Goal: Task Accomplishment & Management: Manage account settings

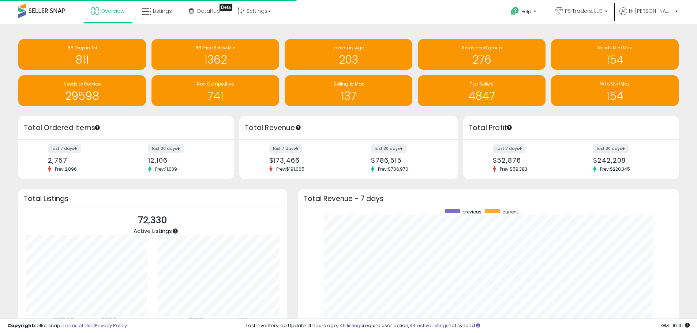
scroll to position [138, 366]
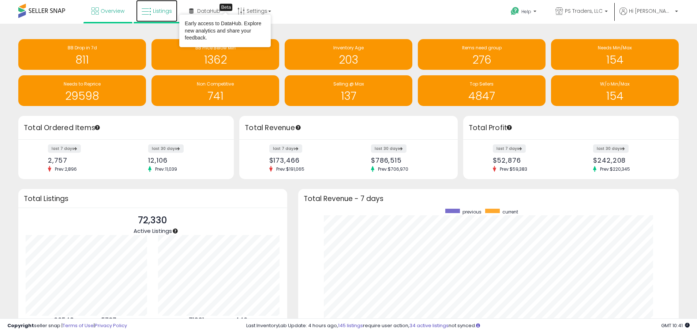
click at [161, 12] on span "Listings" at bounding box center [162, 10] width 19 height 7
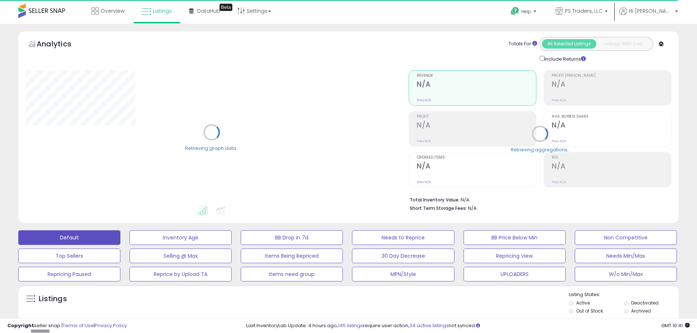
click at [395, 315] on div "Listings" at bounding box center [348, 304] width 660 height 25
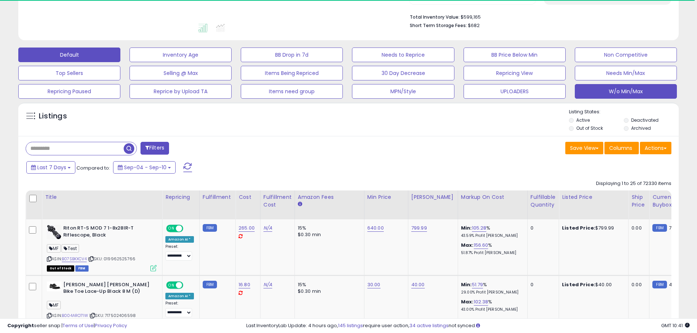
click at [654, 95] on button "W/o Min/Max" at bounding box center [626, 91] width 102 height 15
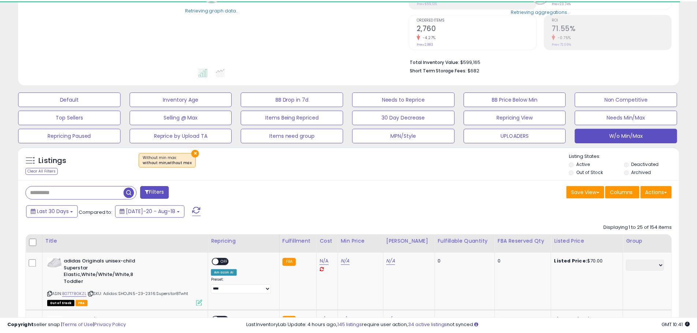
scroll to position [183, 0]
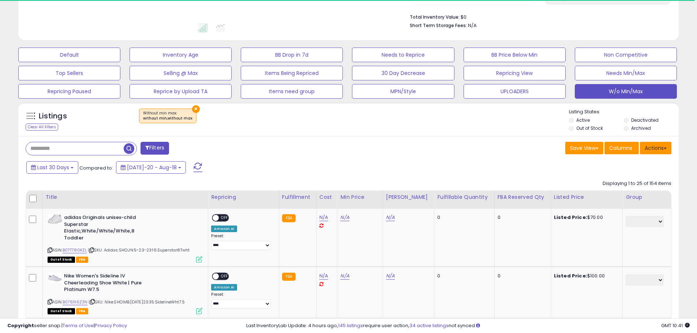
click at [668, 152] on button "Actions" at bounding box center [655, 148] width 31 height 12
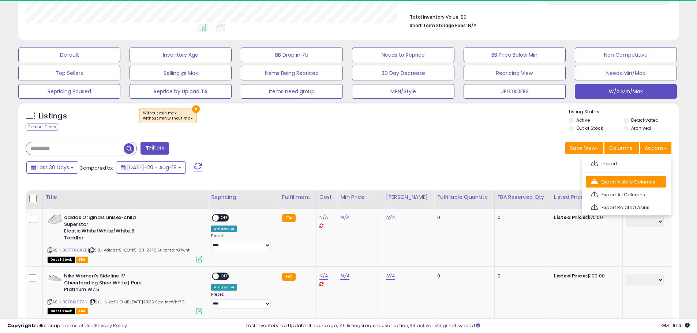
click at [642, 180] on link "Export Visible Columns" at bounding box center [626, 181] width 80 height 11
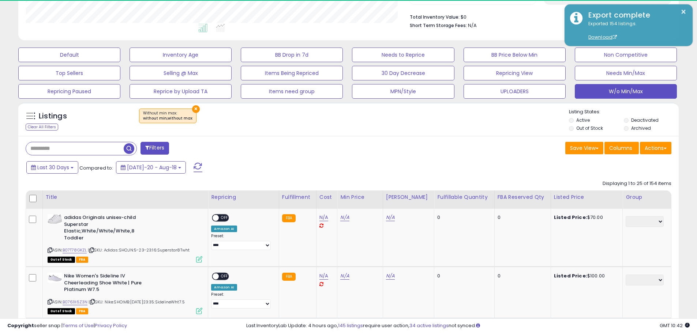
click at [391, 155] on div "Save View Save As New View Columns Actions Import" at bounding box center [513, 149] width 328 height 14
click at [354, 152] on div "Save View Save As New View Columns Actions Import" at bounding box center [513, 149] width 328 height 14
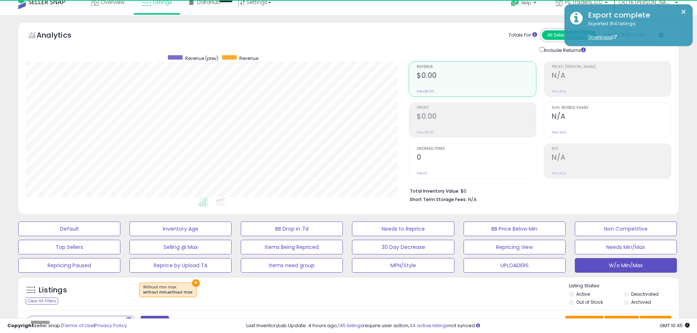
scroll to position [0, 0]
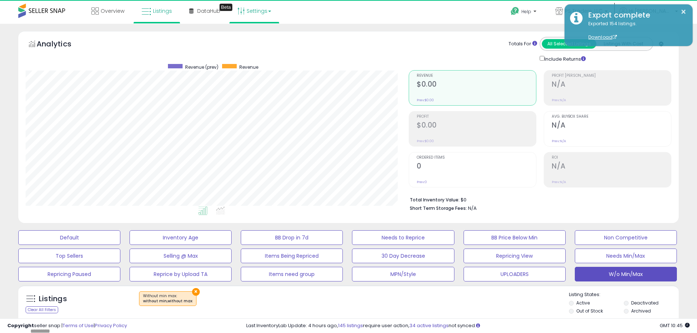
click at [251, 15] on link "Settings" at bounding box center [254, 11] width 45 height 22
click at [251, 36] on link "Store settings" at bounding box center [255, 37] width 33 height 7
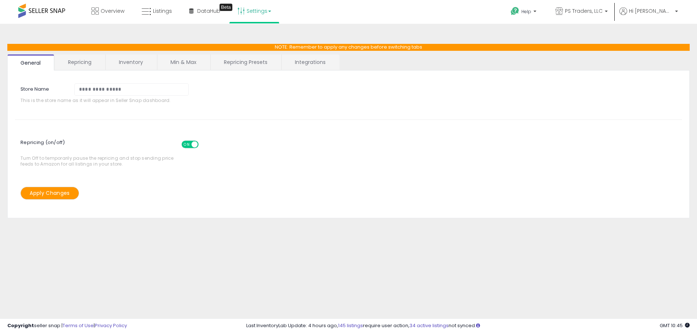
click at [328, 241] on div "**********" at bounding box center [349, 183] width 690 height 304
click at [250, 63] on link "Repricing Presets" at bounding box center [246, 62] width 70 height 15
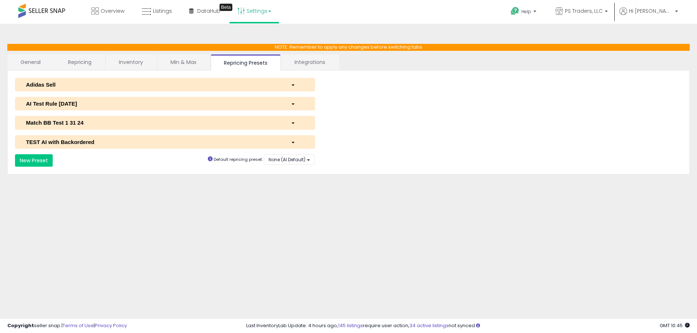
click at [104, 104] on div "AI Test Rule 2 12 2024" at bounding box center [152, 104] width 265 height 8
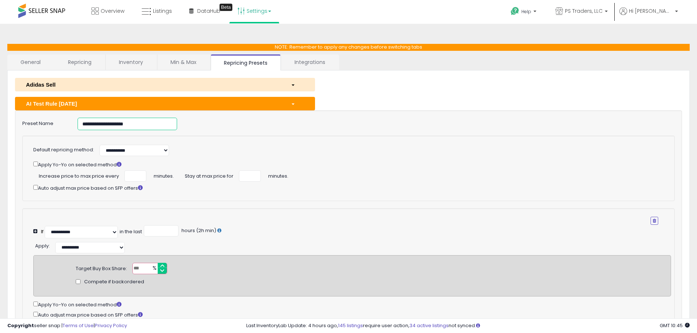
drag, startPoint x: 151, startPoint y: 121, endPoint x: -15, endPoint y: 127, distance: 165.8
click at [0, 127] on html "Unable to login Retrieving listings data.. has not yet accepted the Terms of Us…" at bounding box center [348, 166] width 697 height 333
click at [402, 239] on div "**********" at bounding box center [348, 268] width 652 height 118
click at [160, 13] on span "Listings" at bounding box center [162, 10] width 19 height 7
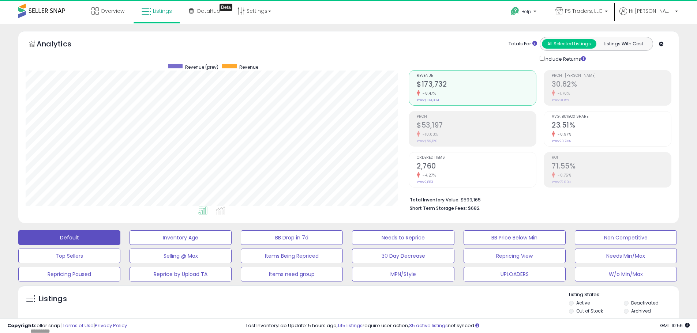
scroll to position [150, 383]
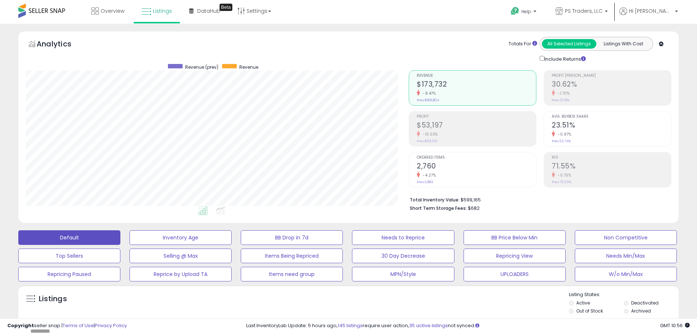
click at [455, 303] on div "Listings" at bounding box center [348, 304] width 660 height 25
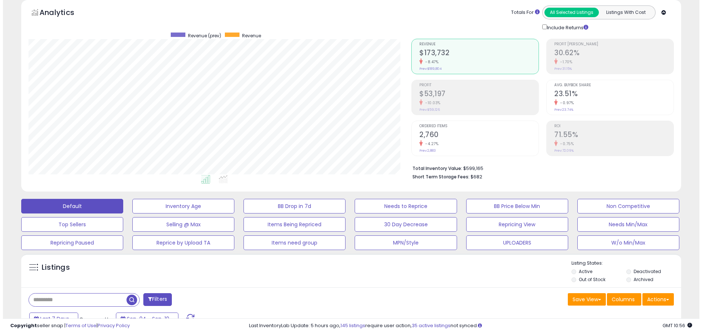
scroll to position [73, 0]
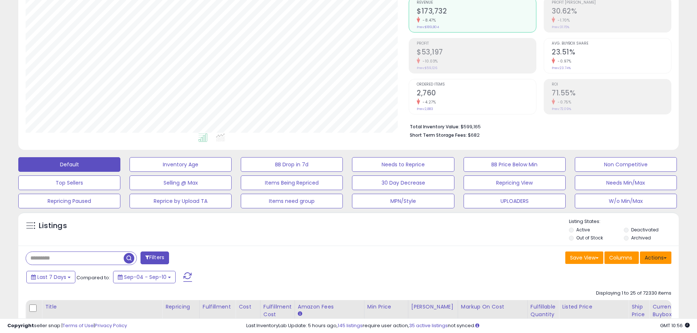
click at [661, 255] on button "Actions" at bounding box center [655, 258] width 31 height 12
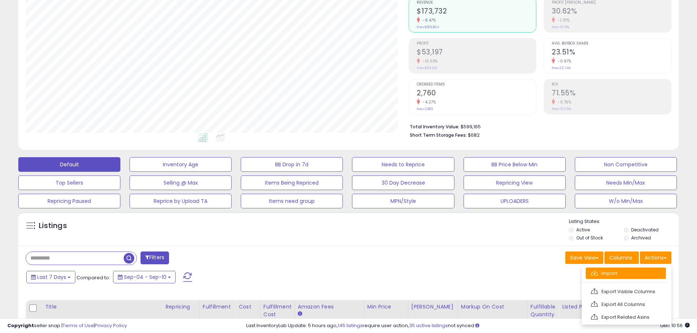
click at [636, 278] on link "Import" at bounding box center [626, 273] width 80 height 11
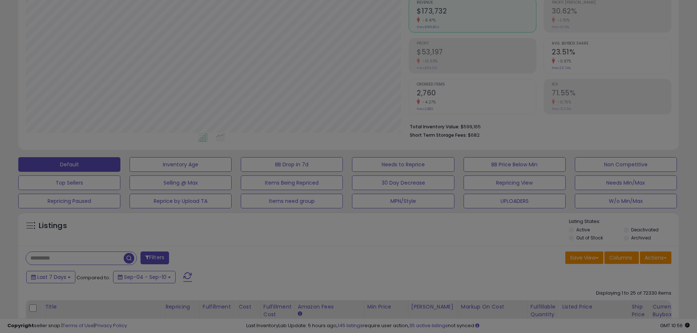
scroll to position [150, 386]
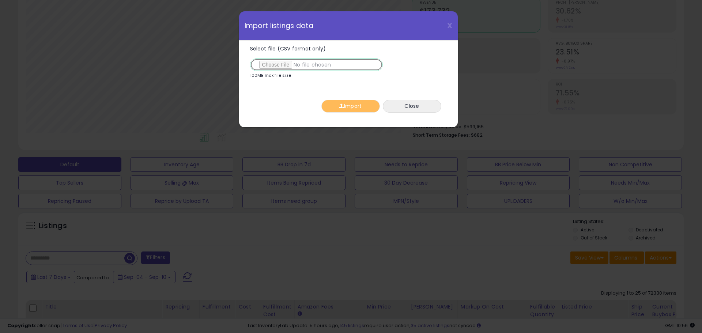
click at [280, 66] on input "Select file (CSV format only)" at bounding box center [316, 65] width 133 height 12
type input "**********"
click at [363, 109] on button "Import" at bounding box center [351, 106] width 59 height 13
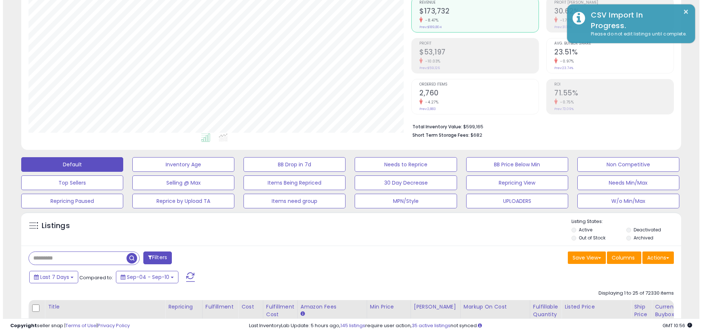
scroll to position [365660, 365427]
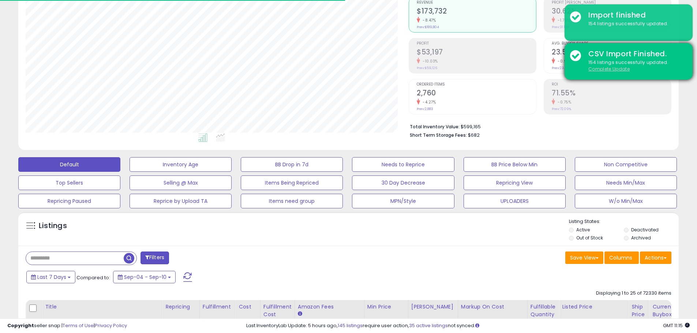
click at [609, 70] on u "Complete Update" at bounding box center [608, 69] width 41 height 6
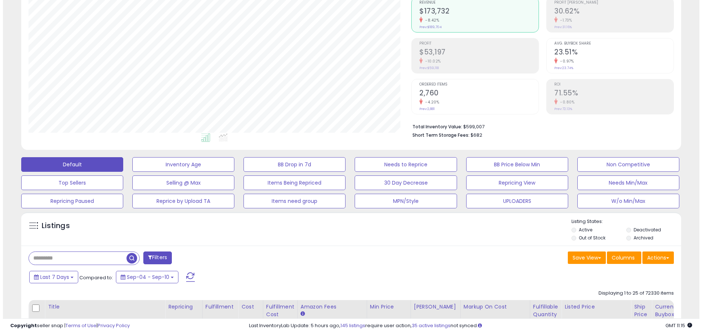
scroll to position [150, 383]
click at [416, 245] on div "Listings Active" at bounding box center [348, 229] width 660 height 34
click at [446, 264] on div "Save View Save As New View Columns Actions Import" at bounding box center [513, 259] width 328 height 14
click at [410, 256] on div "Save View Save As New View Columns Actions Import" at bounding box center [513, 259] width 328 height 14
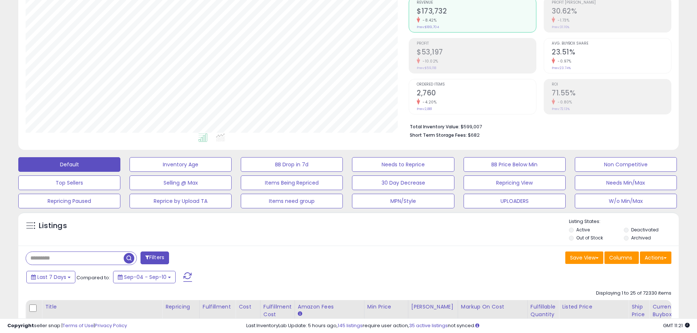
click at [295, 244] on div "Listings Active" at bounding box center [348, 229] width 660 height 34
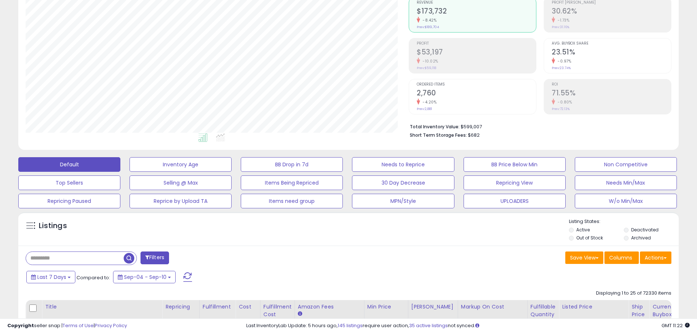
click at [462, 276] on div "Last 7 Days Compared to: Sep-04 - Sep-10" at bounding box center [267, 278] width 484 height 16
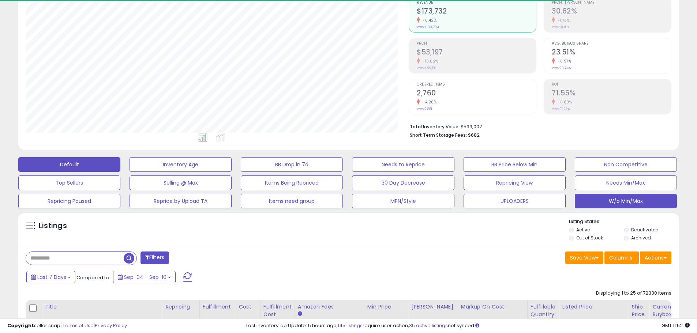
click at [620, 194] on button "W/o Min/Max" at bounding box center [626, 201] width 102 height 15
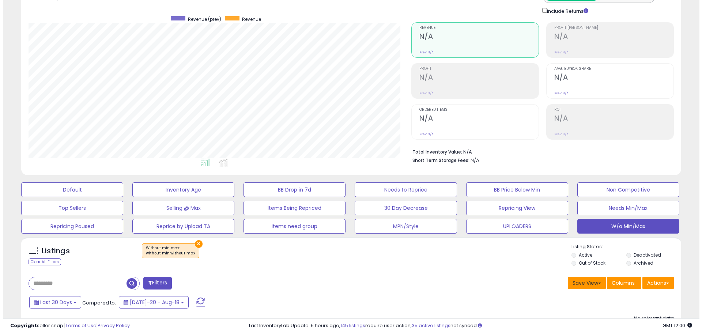
scroll to position [115, 0]
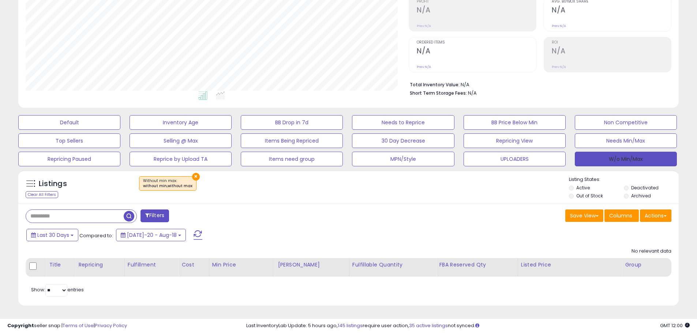
click at [633, 159] on button "W/o Min/Max" at bounding box center [626, 159] width 102 height 15
click at [196, 176] on div "× Without min max : without min,without max" at bounding box center [349, 186] width 439 height 20
click at [192, 175] on button "×" at bounding box center [196, 177] width 8 height 8
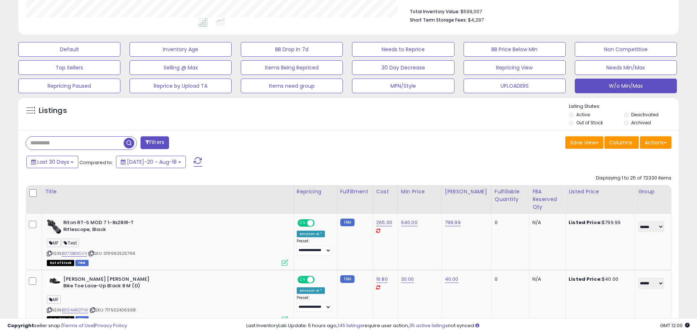
click at [427, 162] on div "Last 30 Days Compared to: Jul-20 - Aug-18" at bounding box center [267, 163] width 484 height 16
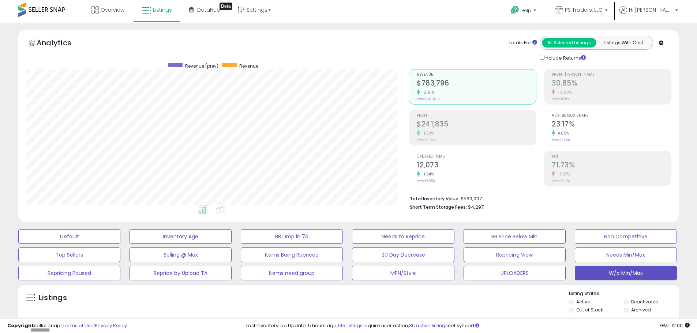
scroll to position [0, 0]
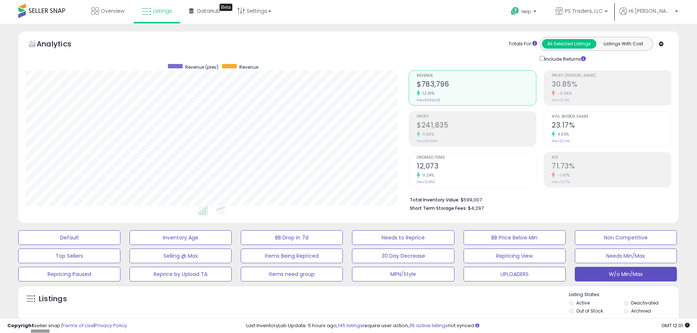
drag, startPoint x: 691, startPoint y: 90, endPoint x: 686, endPoint y: 89, distance: 5.2
click at [255, 311] on div "Listings" at bounding box center [348, 304] width 660 height 25
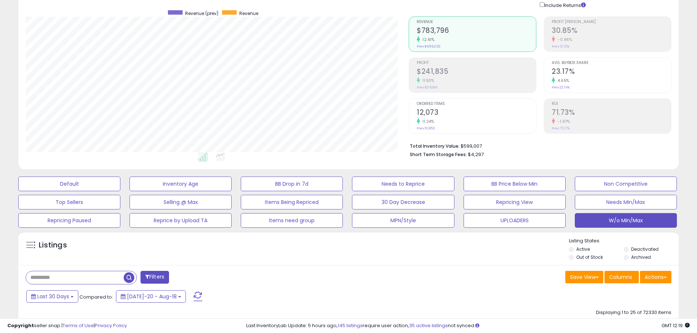
scroll to position [146, 0]
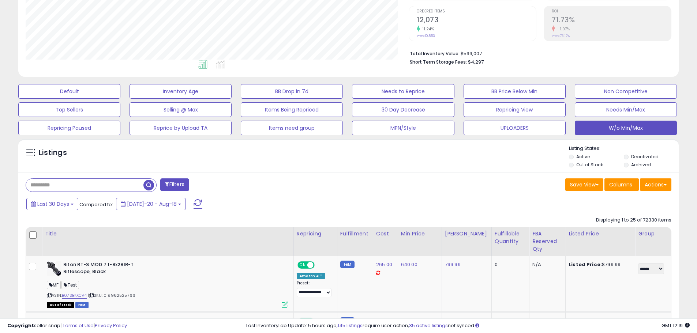
click at [100, 184] on input "text" at bounding box center [84, 185] width 117 height 13
paste input "**********"
type input "**********"
click at [192, 184] on span "button" at bounding box center [192, 185] width 11 height 11
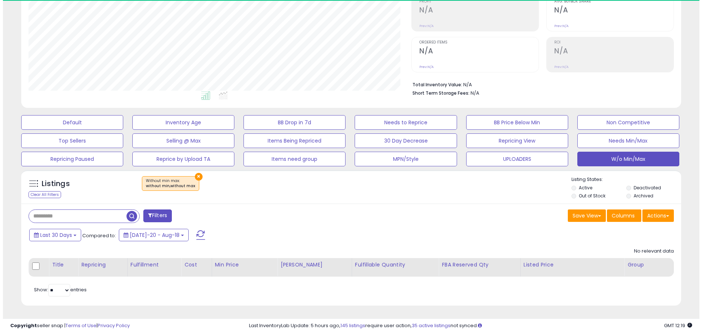
scroll to position [150, 383]
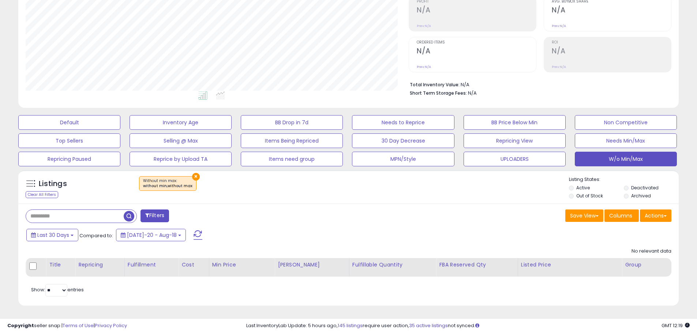
click at [192, 176] on button "×" at bounding box center [196, 177] width 8 height 8
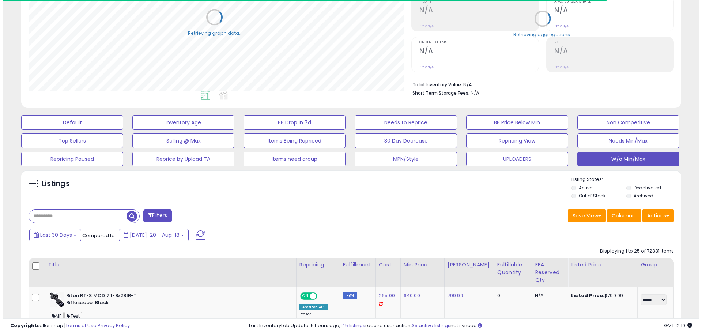
scroll to position [365660, 365427]
click at [112, 213] on input "text" at bounding box center [78, 216] width 105 height 13
paste input "**********"
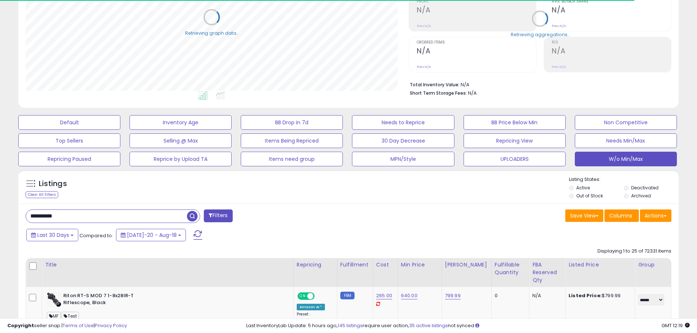
type input "**********"
click at [196, 217] on span "button" at bounding box center [192, 216] width 11 height 11
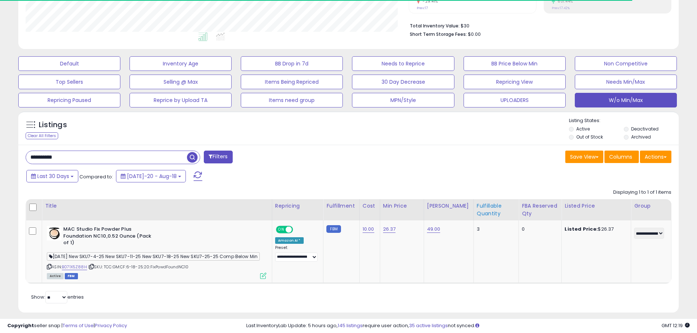
scroll to position [181, 0]
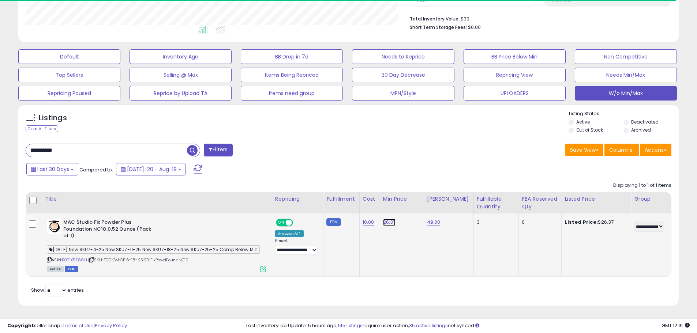
drag, startPoint x: 386, startPoint y: 221, endPoint x: 386, endPoint y: 228, distance: 7.3
click at [386, 221] on link "26.37" at bounding box center [389, 222] width 13 height 7
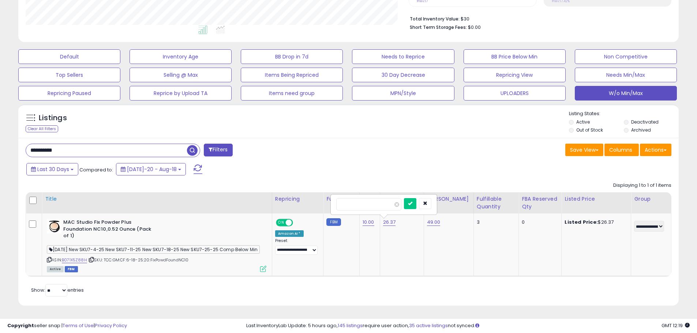
scroll to position [150, 383]
drag, startPoint x: 367, startPoint y: 209, endPoint x: 264, endPoint y: 197, distance: 104.2
click at [264, 197] on table "Title Repricing" at bounding box center [349, 234] width 646 height 85
type input "**"
click button "submit" at bounding box center [410, 203] width 12 height 11
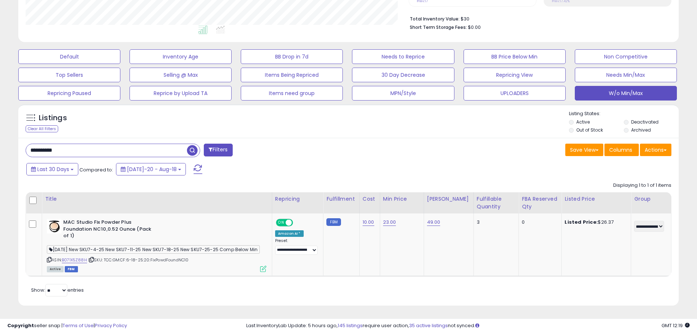
click at [459, 147] on div "Save View Save As New View Update Current View Columns Actions Import Export Vi…" at bounding box center [513, 151] width 328 height 14
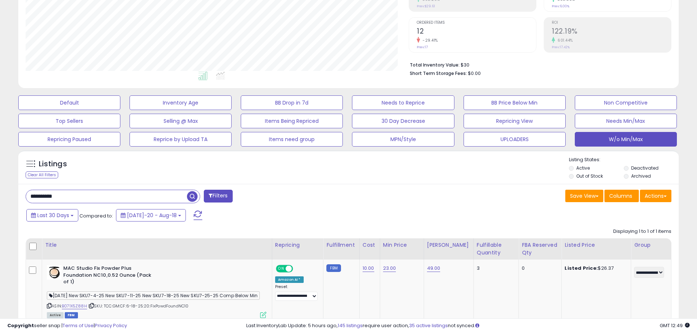
scroll to position [0, 0]
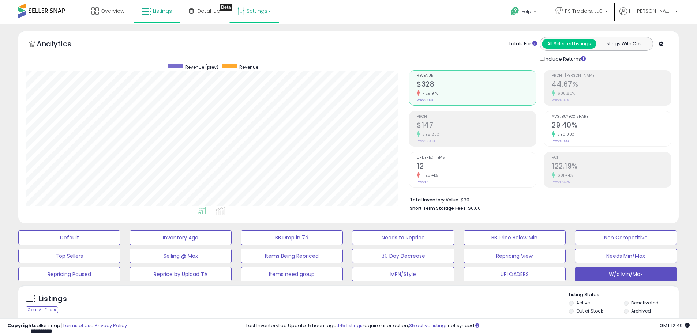
click at [258, 14] on link "Settings" at bounding box center [254, 11] width 45 height 22
click at [258, 37] on link "Store settings" at bounding box center [255, 37] width 33 height 7
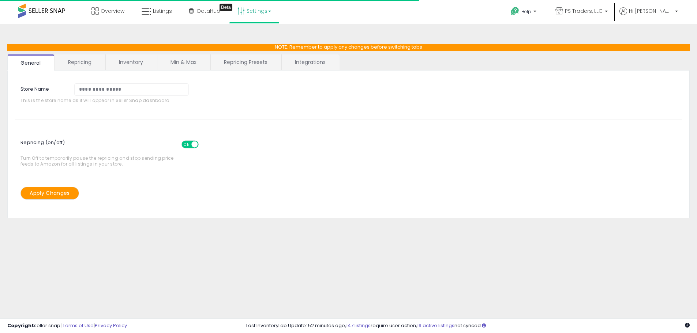
click at [241, 68] on link "Repricing Presets" at bounding box center [246, 62] width 70 height 15
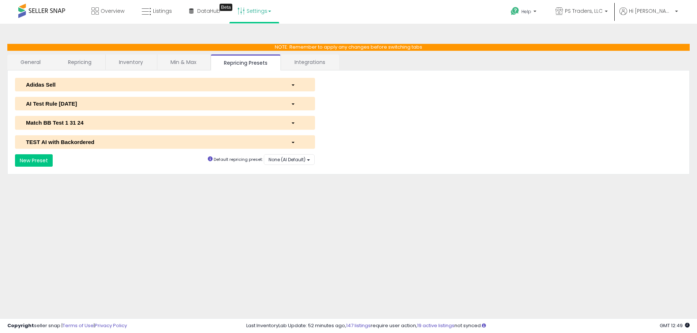
click at [76, 103] on div "AI Test Rule [DATE]" at bounding box center [152, 104] width 265 height 8
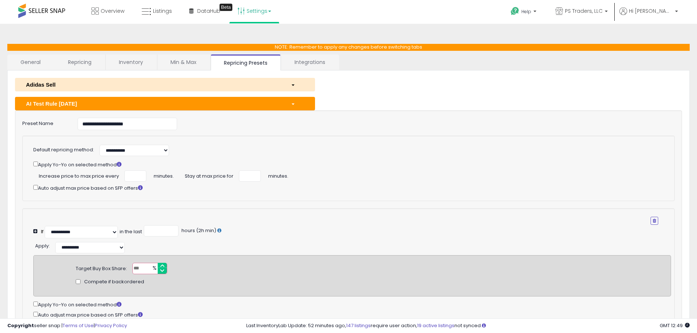
click at [269, 100] on div "AI Test Rule [DATE]" at bounding box center [152, 104] width 265 height 8
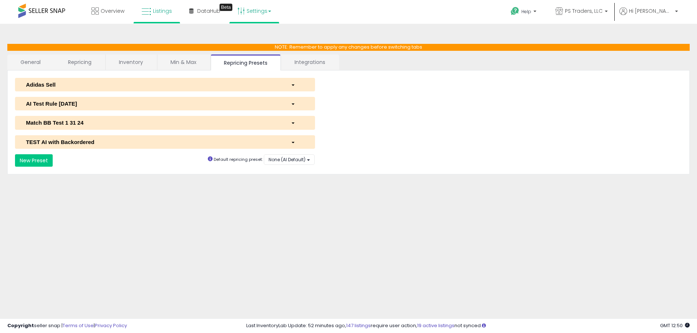
click at [157, 22] on ul "Overview Listings DataHub Beta" at bounding box center [181, 11] width 196 height 23
click at [156, 18] on link "Listings" at bounding box center [156, 11] width 41 height 22
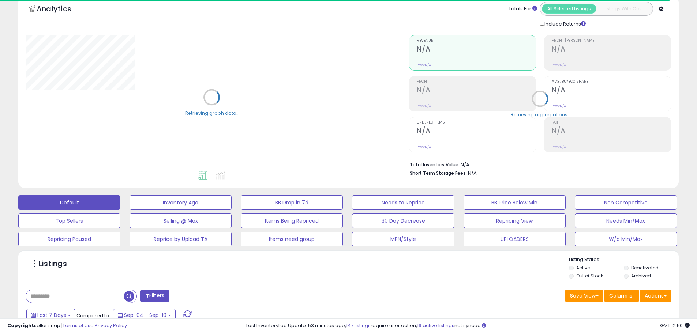
scroll to position [146, 0]
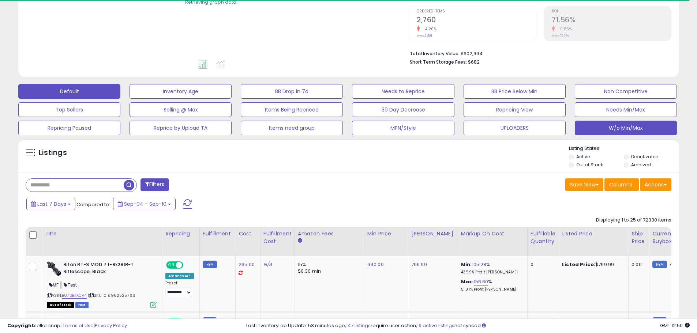
click at [648, 128] on button "W/o Min/Max" at bounding box center [626, 128] width 102 height 15
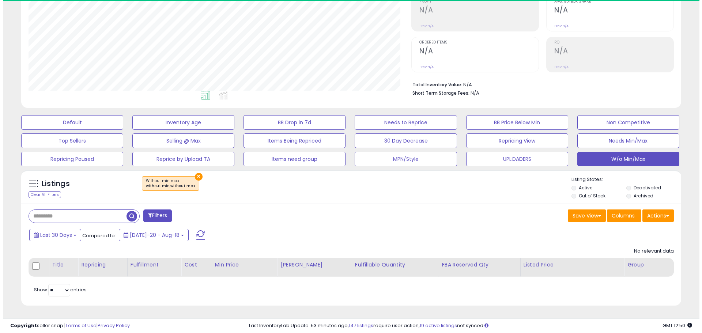
scroll to position [150, 383]
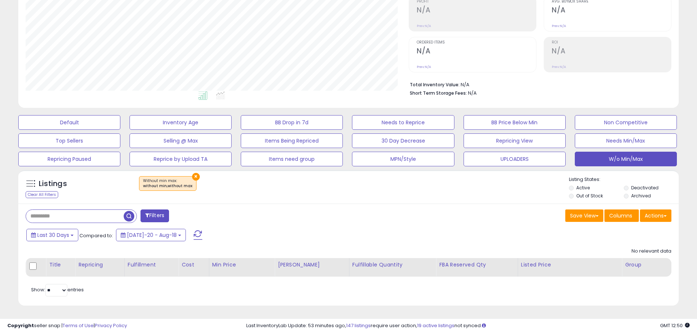
click at [190, 172] on div "Listings Clear All Filters × Without min max : without min,without max Listing …" at bounding box center [348, 187] width 660 height 34
click at [192, 174] on button "×" at bounding box center [196, 177] width 8 height 8
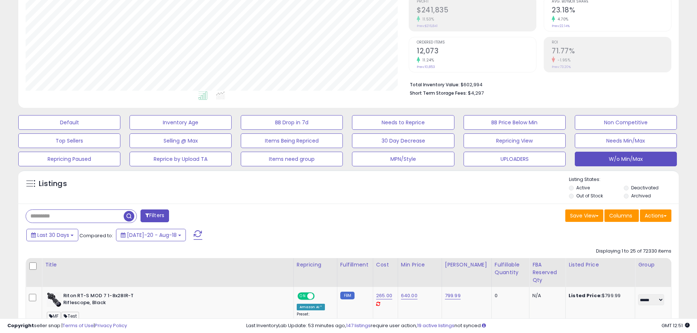
click at [396, 213] on div "Save View Save As New View Update Current View Columns Actions Import Export Vi…" at bounding box center [513, 217] width 328 height 14
drag, startPoint x: 310, startPoint y: 203, endPoint x: 309, endPoint y: 188, distance: 14.7
click at [310, 202] on div "Listings Active" at bounding box center [348, 187] width 660 height 34
click at [180, 307] on div "Riton RT-S MOD 7 1-8x28IR-T Riflescope, Black" at bounding box center [167, 300] width 241 height 15
click at [655, 161] on button "W/o Min/Max" at bounding box center [626, 159] width 102 height 15
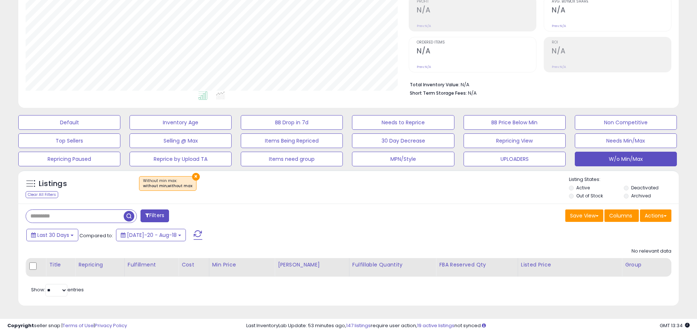
click at [77, 109] on div "**********" at bounding box center [349, 115] width 690 height 399
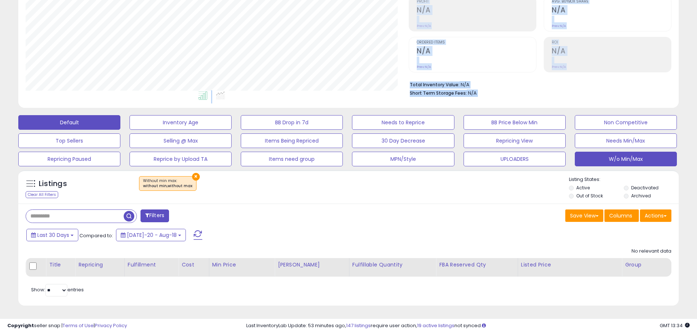
click at [79, 124] on button "Default" at bounding box center [69, 122] width 102 height 15
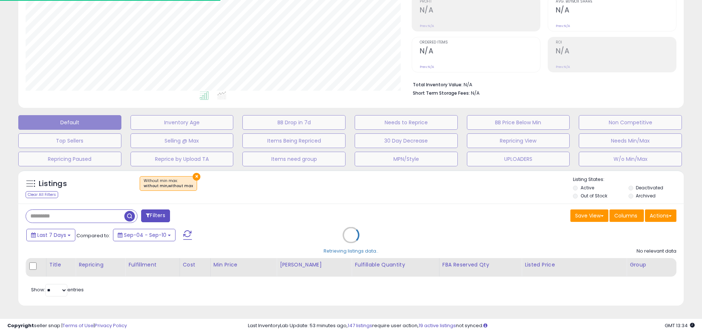
drag, startPoint x: 411, startPoint y: 218, endPoint x: 406, endPoint y: 217, distance: 4.8
click at [407, 217] on div "Retrieving listings data.." at bounding box center [351, 240] width 677 height 149
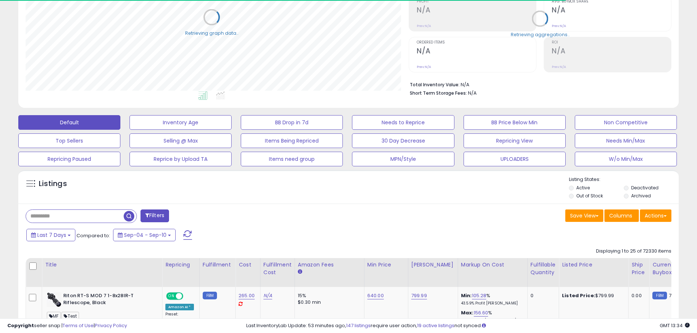
scroll to position [365660, 365427]
click at [395, 214] on div "Save View Save As New View Columns Actions Import" at bounding box center [513, 217] width 328 height 14
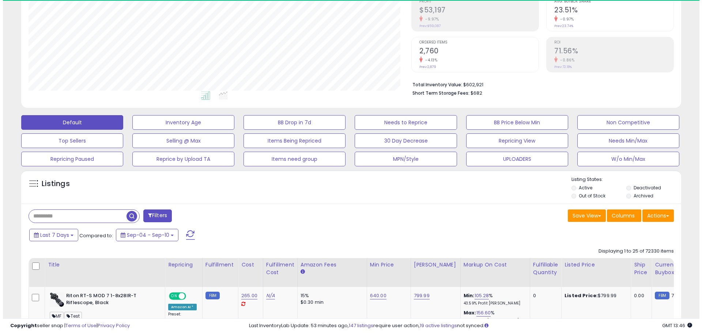
scroll to position [150, 383]
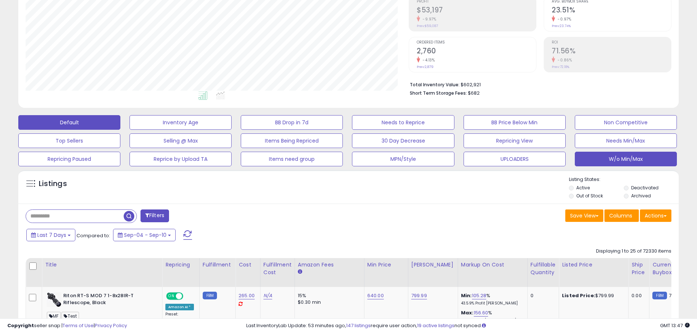
click at [643, 157] on button "W/o Min/Max" at bounding box center [626, 159] width 102 height 15
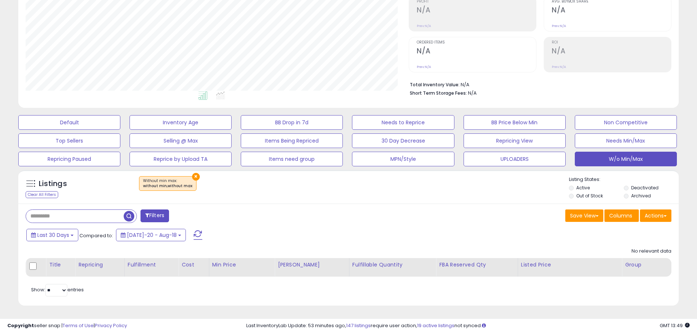
click at [398, 225] on div "Filters Save View Save As New View" at bounding box center [348, 255] width 660 height 102
click at [196, 309] on div "Listings Clear All Filters × Without min max : without min,without max" at bounding box center [348, 240] width 671 height 149
click at [399, 182] on div "× Without min max : without min,without max" at bounding box center [349, 186] width 439 height 20
click at [659, 161] on button "W/o Min/Max" at bounding box center [626, 159] width 102 height 15
click at [195, 178] on button "×" at bounding box center [196, 177] width 8 height 8
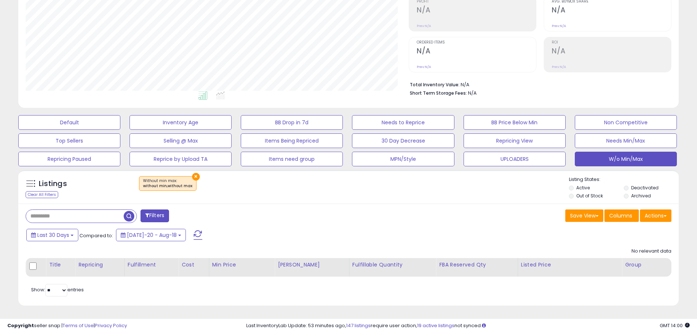
click at [512, 213] on div "Save View Save As New View Columns Actions Import" at bounding box center [513, 217] width 328 height 14
click at [420, 183] on div "× Without min max : without min,without max" at bounding box center [349, 186] width 439 height 20
click at [274, 204] on div "Filters Save View Save As New View" at bounding box center [348, 255] width 660 height 102
click at [375, 228] on div "Last 30 Days Compared to: Jul-20 - Aug-18" at bounding box center [267, 236] width 484 height 16
click at [377, 218] on div "Save View Save As New View Columns Actions Import" at bounding box center [513, 217] width 328 height 14
